Goal: Communication & Community: Answer question/provide support

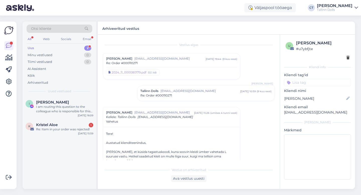
click at [50, 49] on div "Uus 2" at bounding box center [60, 48] width 66 height 7
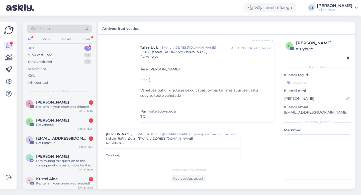
click at [57, 45] on div "Uus 5" at bounding box center [60, 48] width 66 height 7
click at [50, 107] on div "Re: Item in your order was shipped!" at bounding box center [64, 107] width 57 height 5
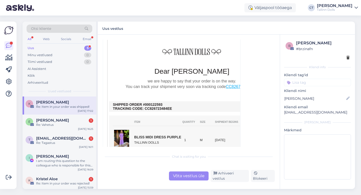
scroll to position [112, 0]
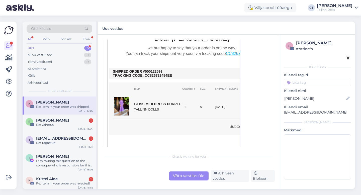
click at [183, 178] on div "Võta vestlus üle" at bounding box center [189, 176] width 40 height 9
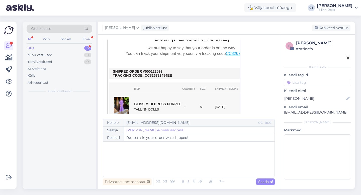
scroll to position [14, 0]
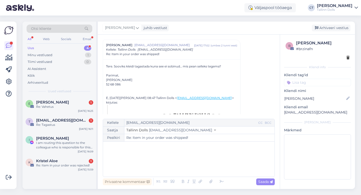
click at [181, 165] on div "﻿" at bounding box center [189, 159] width 167 height 30
click at [154, 153] on div "﻿" at bounding box center [189, 159] width 167 height 30
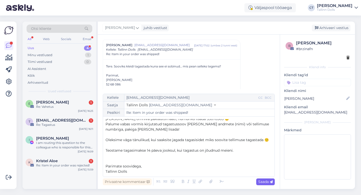
click at [262, 183] on span "Saada" at bounding box center [265, 182] width 15 height 5
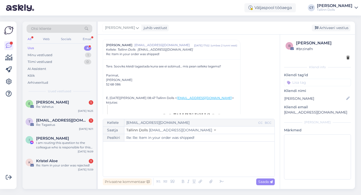
type input "Re: Item in your order was shipped!"
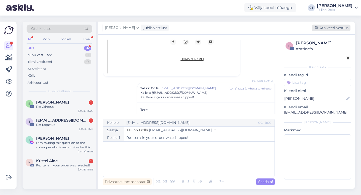
click at [332, 28] on div "Arhiveeri vestlus" at bounding box center [331, 28] width 39 height 7
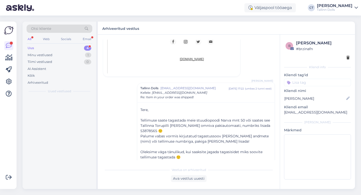
scroll to position [324, 0]
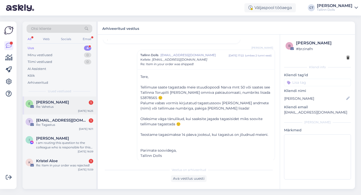
click at [49, 105] on div "Re: Vahetus" at bounding box center [64, 107] width 57 height 5
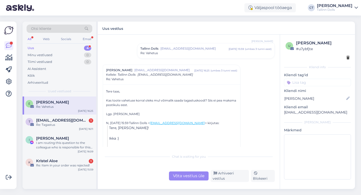
scroll to position [132, 0]
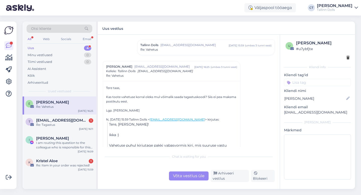
click at [179, 174] on div "Võta vestlus üle" at bounding box center [189, 176] width 40 height 9
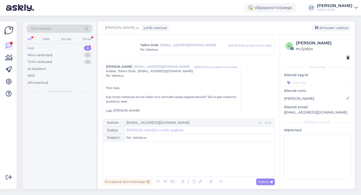
scroll to position [154, 0]
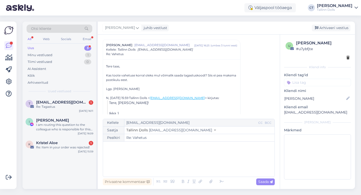
click at [182, 166] on div "﻿" at bounding box center [189, 159] width 167 height 30
drag, startPoint x: 332, startPoint y: 113, endPoint x: 284, endPoint y: 113, distance: 47.6
click at [284, 113] on p "[EMAIL_ADDRESS][DOMAIN_NAME]" at bounding box center [317, 112] width 67 height 5
copy p "[EMAIL_ADDRESS][DOMAIN_NAME]"
click at [161, 159] on div "﻿" at bounding box center [189, 159] width 167 height 30
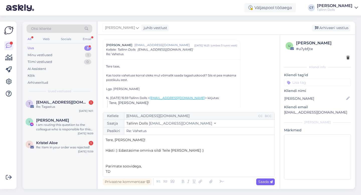
click at [272, 184] on div "Saada" at bounding box center [265, 182] width 19 height 7
type input "Re: Vahetus"
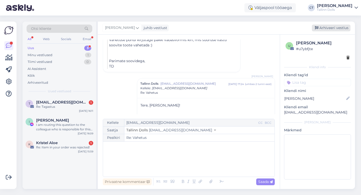
click at [346, 28] on div "Arhiveeri vestlus" at bounding box center [331, 28] width 39 height 7
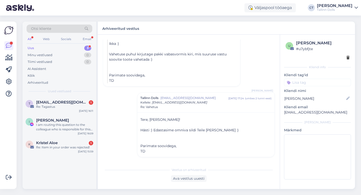
scroll to position [223, 0]
click at [58, 142] on div "Kristel Aloe 1" at bounding box center [64, 143] width 57 height 5
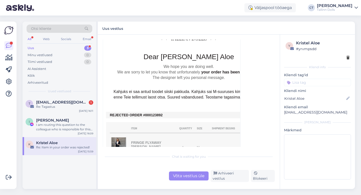
scroll to position [178, 0]
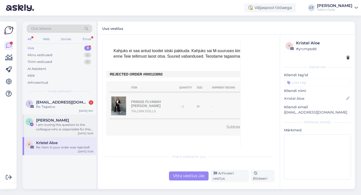
click at [84, 133] on div "[DATE] 16:09" at bounding box center [86, 134] width 16 height 4
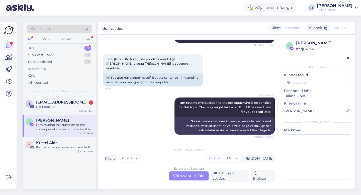
scroll to position [1642, 0]
click at [188, 176] on div "Estonian to Estonian Võta vestlus üle" at bounding box center [189, 176] width 40 height 9
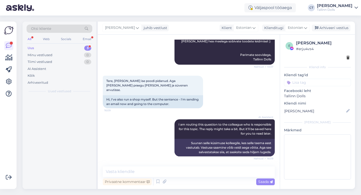
scroll to position [1623, 0]
click at [192, 174] on textarea at bounding box center [189, 172] width 172 height 11
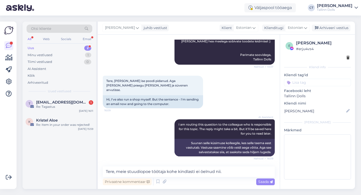
scroll to position [1629, 0]
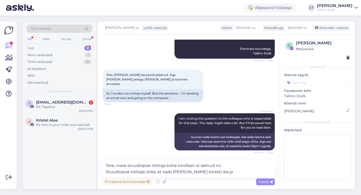
click at [171, 173] on textarea "Tere, meie stuudiopoe töötaja kohe kindlasti ei öelnud nii. Stuudiopoe töötaja …" at bounding box center [189, 168] width 172 height 17
click at [227, 173] on textarea "Tere, meie stuudiopoe töötaja kohe kindlasti ei öelnud nii. Stuudiopoe töötaja …" at bounding box center [189, 168] width 172 height 17
click at [210, 172] on textarea "Tere, meie stuudiopoe töötaja kohe kindlasti ei öelnud nii. Stuudiopoe töötaja …" at bounding box center [189, 168] width 172 height 17
click at [237, 176] on textarea "Tere, meie stuudiopoe töötaja kohe kindlasti ei öelnud nii. Stuudiopoe töötaja …" at bounding box center [189, 168] width 172 height 17
type textarea "Tere, meie stuudiopoe töötaja kohe kindlasti ei öelnud nii. Stuudiopoe töötaja …"
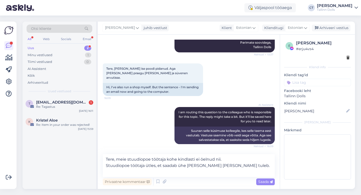
scroll to position [1635, 0]
drag, startPoint x: 235, startPoint y: 170, endPoint x: 105, endPoint y: 157, distance: 131.2
click at [105, 157] on textarea "Tere, meie stuudiopoe töötaja kohe kindlasti ei öelnud nii. Stuudiopoe töötaja …" at bounding box center [189, 165] width 172 height 23
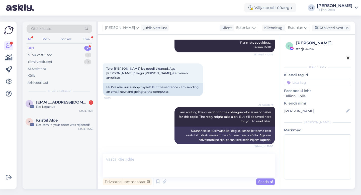
scroll to position [1623, 0]
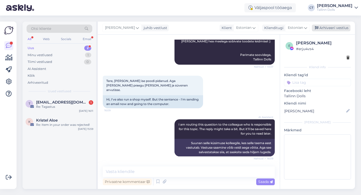
click at [330, 29] on div "Arhiveeri vestlus" at bounding box center [331, 28] width 39 height 7
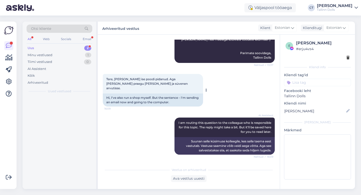
scroll to position [1625, 0]
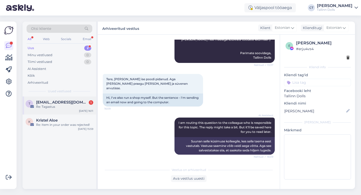
click at [66, 104] on span "[EMAIL_ADDRESS][DOMAIN_NAME]" at bounding box center [62, 102] width 52 height 5
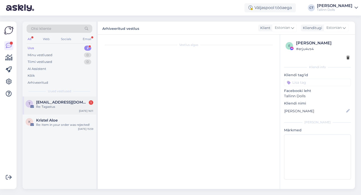
scroll to position [0, 0]
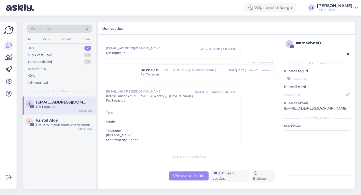
click at [194, 54] on div "Re: Tagastus" at bounding box center [171, 53] width 131 height 5
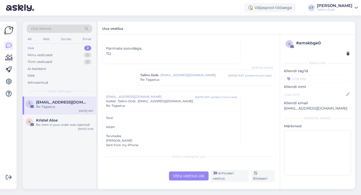
click at [194, 77] on div "Re: Tagastus" at bounding box center [205, 79] width 131 height 5
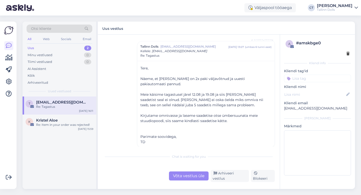
scroll to position [178, 0]
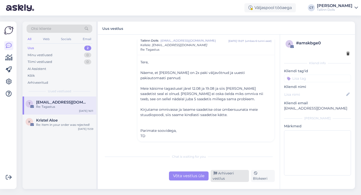
click at [222, 179] on div "Arhiveeri vestlus" at bounding box center [230, 176] width 38 height 12
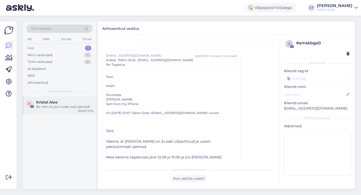
click at [80, 108] on div "Re: Item in your order was rejected!" at bounding box center [64, 107] width 57 height 5
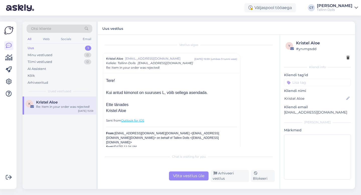
click at [180, 178] on div "Võta vestlus üle" at bounding box center [189, 176] width 40 height 9
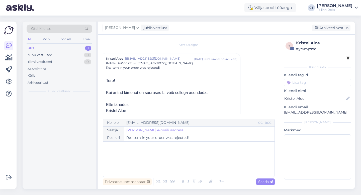
scroll to position [14, 0]
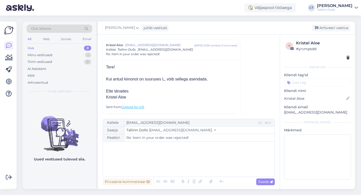
click at [185, 169] on div "﻿" at bounding box center [189, 159] width 167 height 30
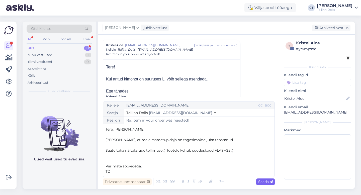
click at [266, 182] on span "Saada" at bounding box center [265, 182] width 15 height 5
type input "Re: Re: Item in your order was rejected!"
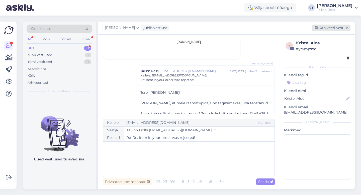
click at [338, 26] on div "Arhiveeri vestlus" at bounding box center [331, 28] width 39 height 7
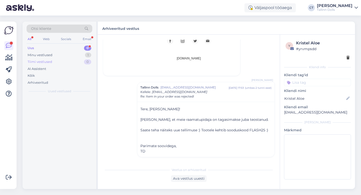
scroll to position [355, 0]
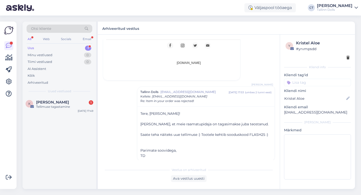
click at [51, 43] on div "All Web Socials Email" at bounding box center [60, 40] width 66 height 8
click at [59, 103] on span "[PERSON_NAME]" at bounding box center [52, 102] width 33 height 5
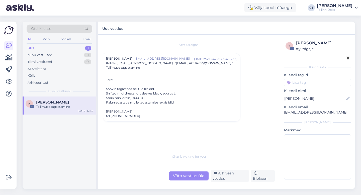
click at [187, 181] on div "Võta vestlus üle" at bounding box center [189, 176] width 40 height 9
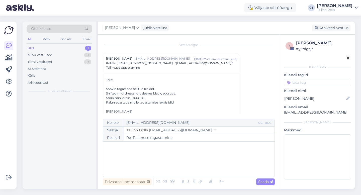
scroll to position [10, 0]
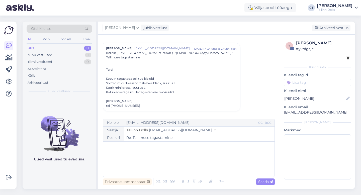
click at [182, 167] on div "﻿" at bounding box center [189, 159] width 167 height 30
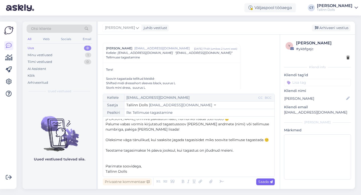
click at [267, 182] on span "Saada" at bounding box center [265, 182] width 15 height 5
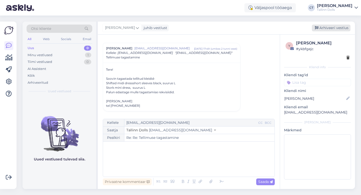
type input "Re: Tellimuse tagastamine"
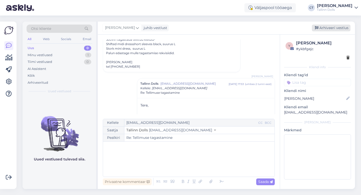
click at [346, 27] on div "Arhiveeri vestlus" at bounding box center [331, 28] width 39 height 7
